Goal: Transaction & Acquisition: Download file/media

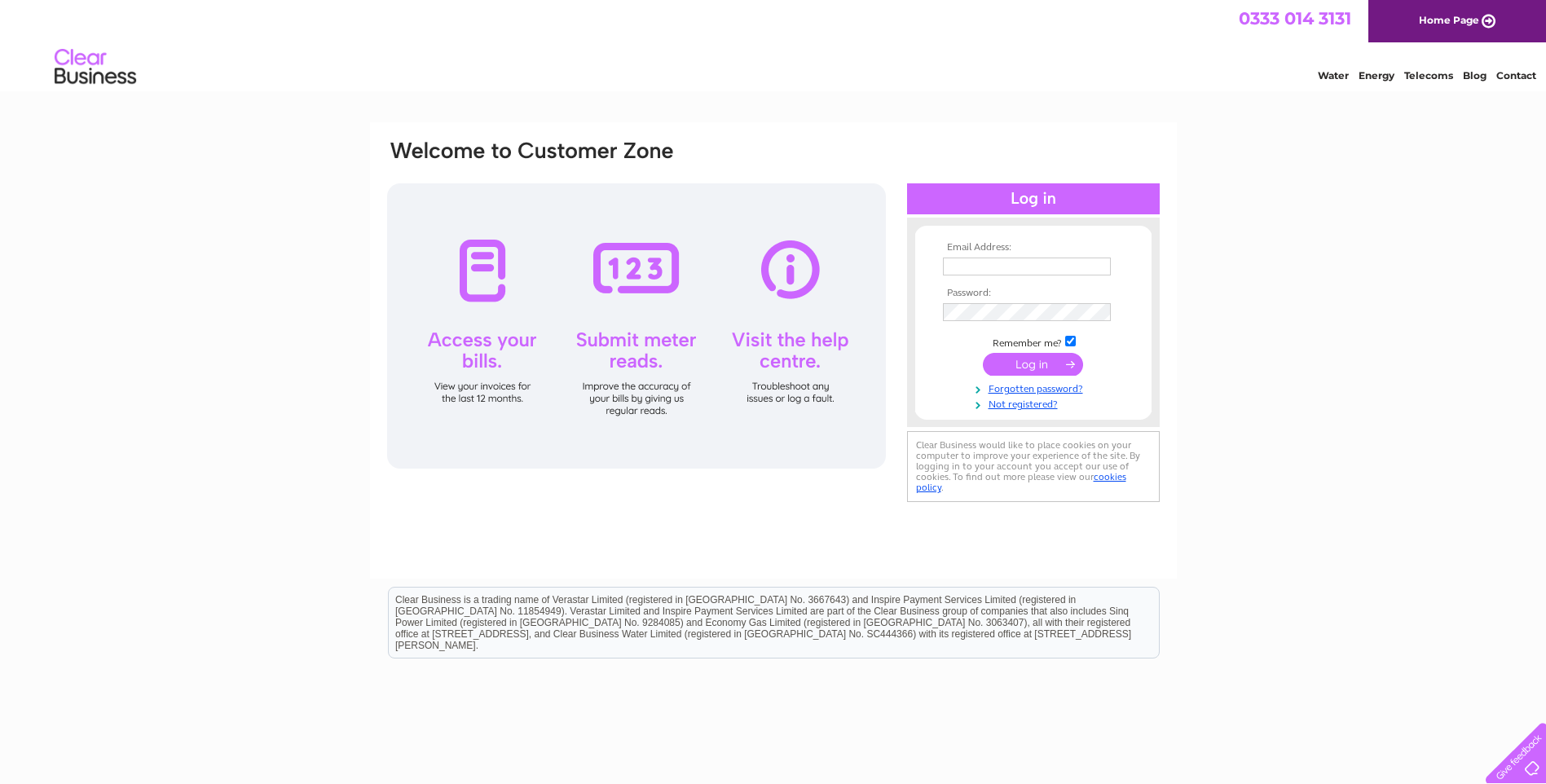
type input "[EMAIL_ADDRESS][DOMAIN_NAME]"
click at [1017, 365] on input "submit" at bounding box center [1033, 364] width 100 height 23
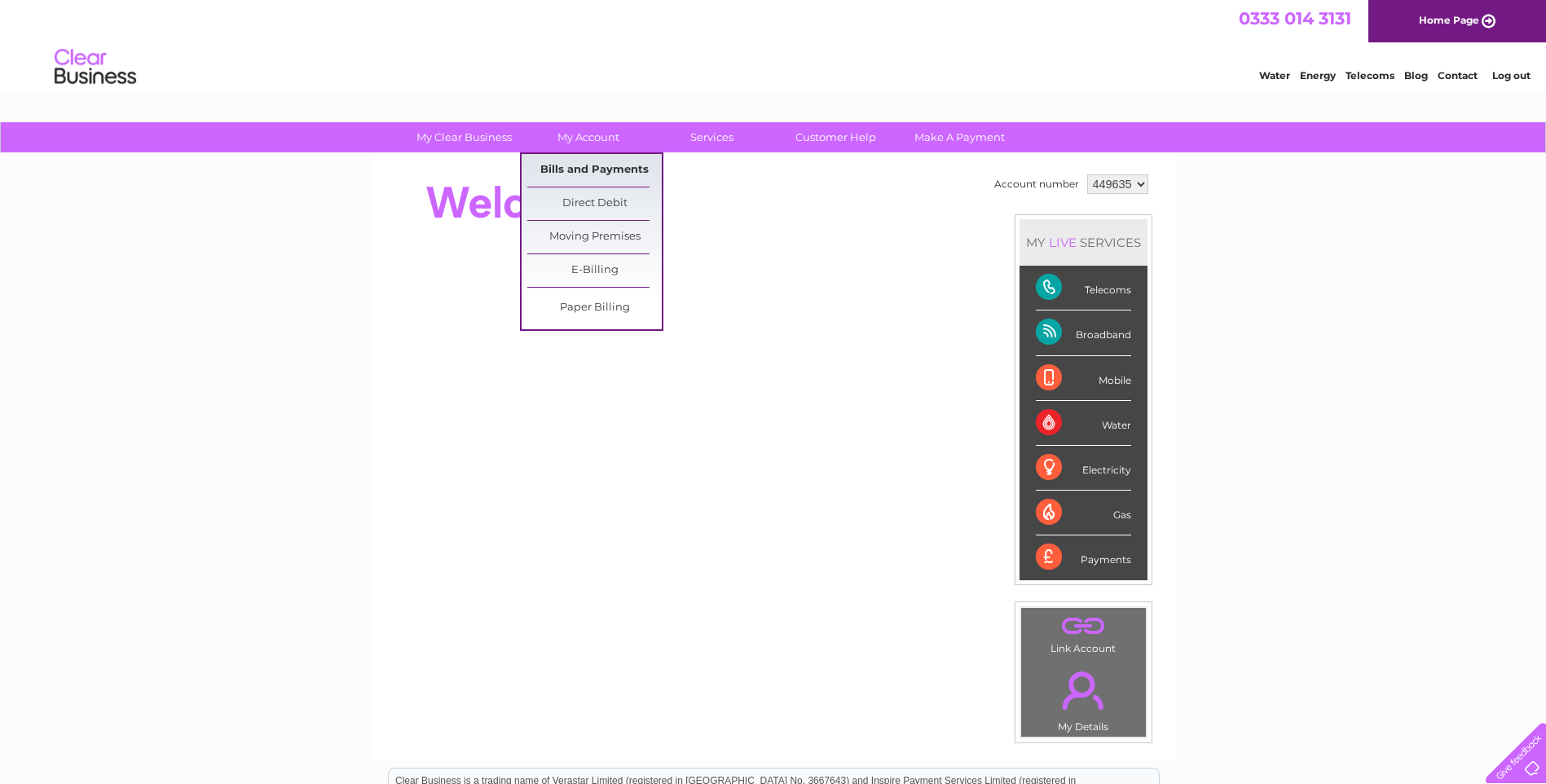
click at [599, 174] on link "Bills and Payments" at bounding box center [594, 170] width 134 height 33
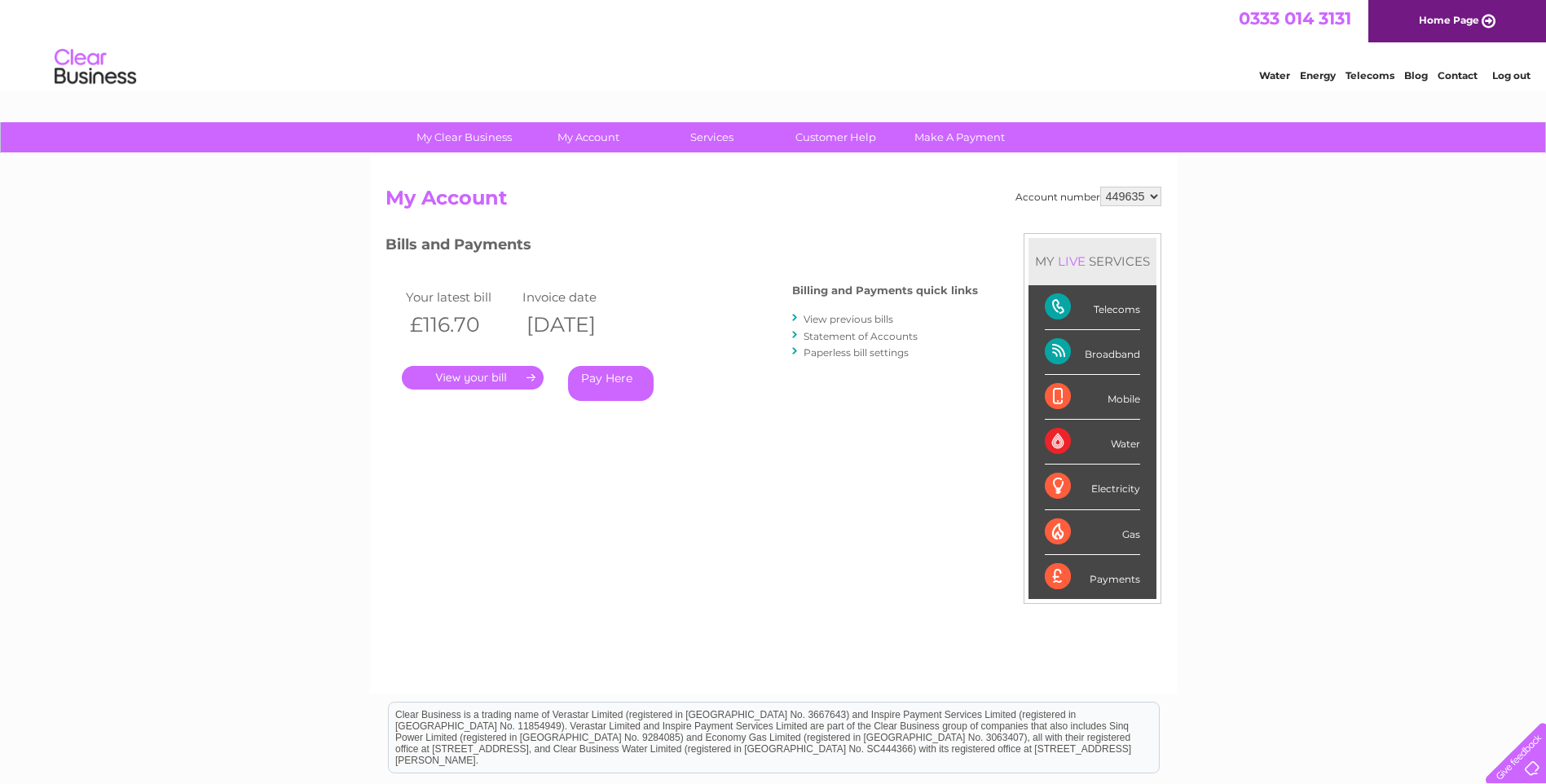
click at [488, 376] on link "." at bounding box center [473, 377] width 142 height 24
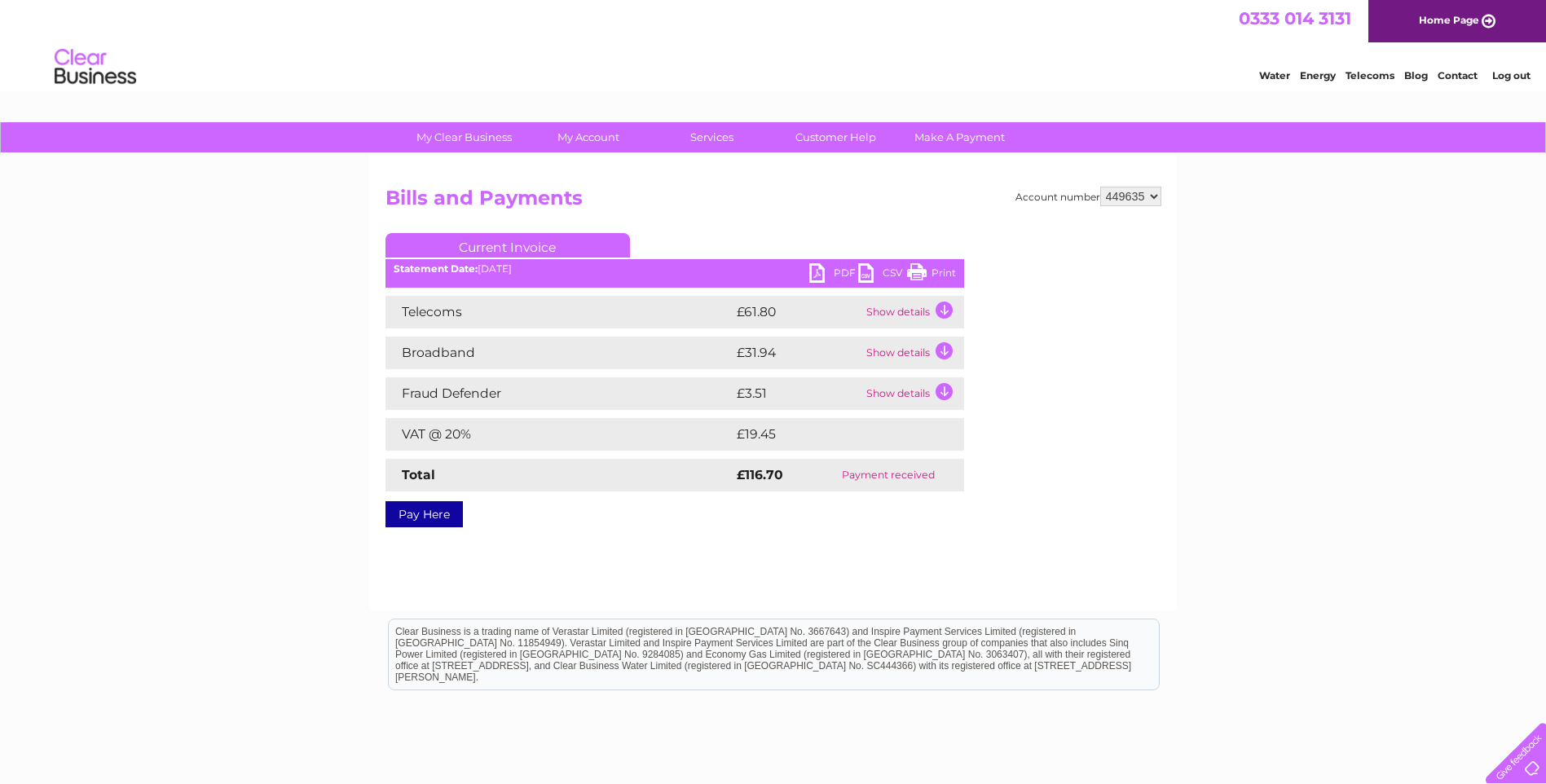
click at [869, 273] on link "CSV" at bounding box center [883, 275] width 49 height 24
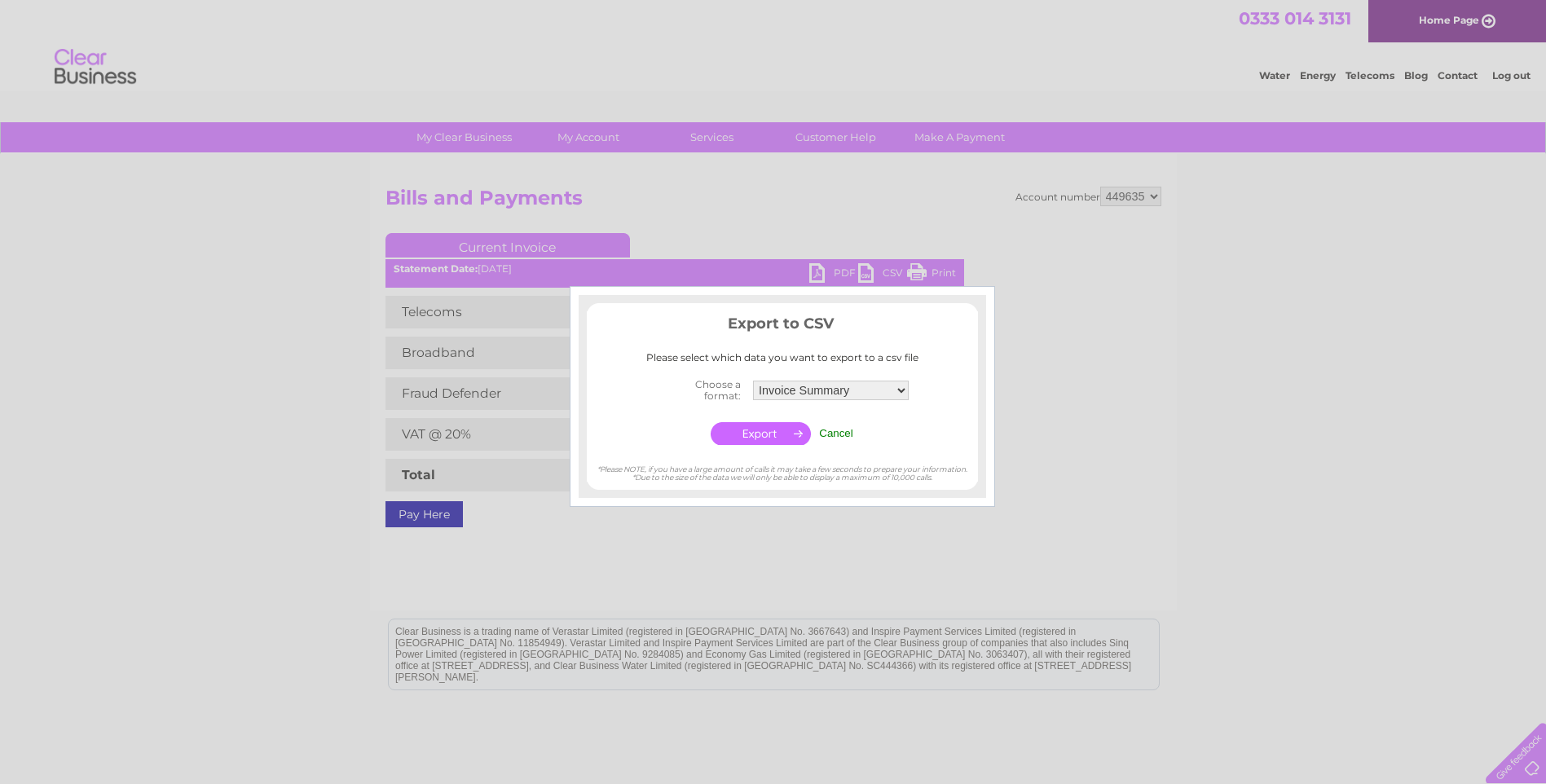
click at [832, 393] on select "Invoice Summary Telecoms Call Summary Service Charge Summary" at bounding box center [831, 390] width 155 height 19
click at [752, 380] on select "Invoice Summary Telecoms Call Summary Service Charge Summary" at bounding box center [831, 390] width 157 height 21
click at [773, 431] on input "button" at bounding box center [761, 433] width 100 height 23
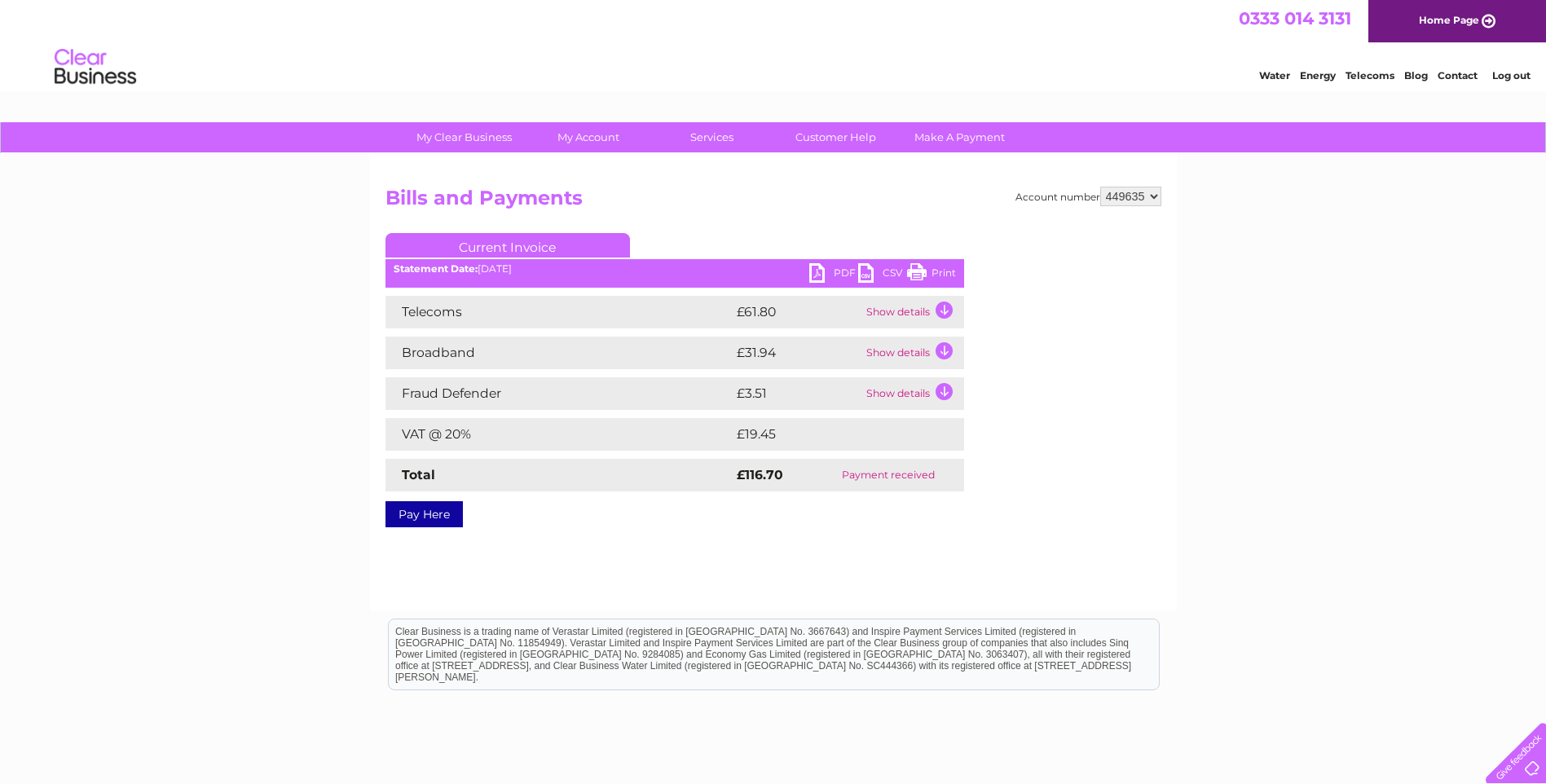
click at [815, 276] on link "PDF" at bounding box center [834, 275] width 49 height 24
